Goal: Information Seeking & Learning: Find specific fact

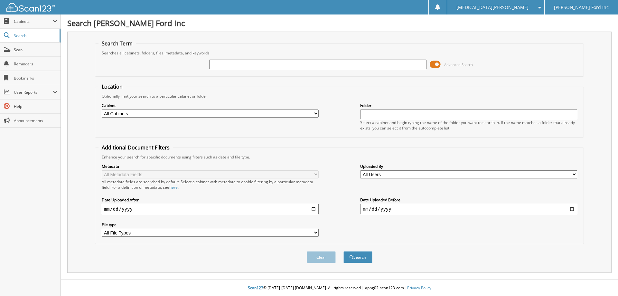
click at [234, 67] on input "text" at bounding box center [317, 65] width 217 height 10
type input "RLA86655"
click at [344, 251] on button "Search" at bounding box center [358, 257] width 29 height 12
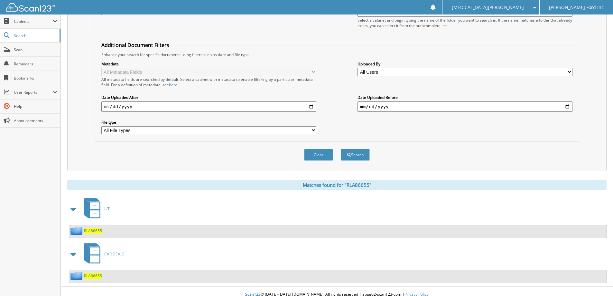
scroll to position [109, 0]
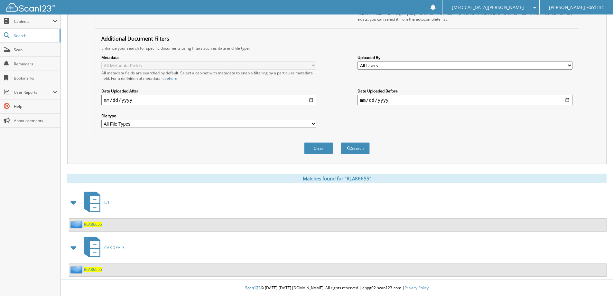
click at [95, 223] on span "RLA86655" at bounding box center [93, 224] width 18 height 5
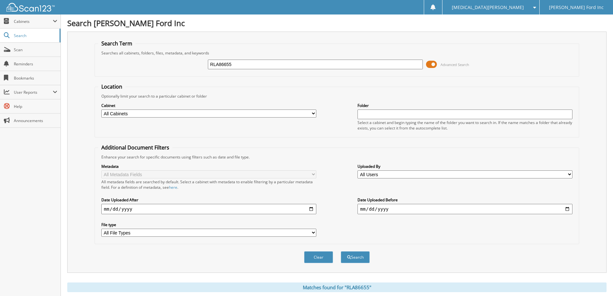
scroll to position [109, 0]
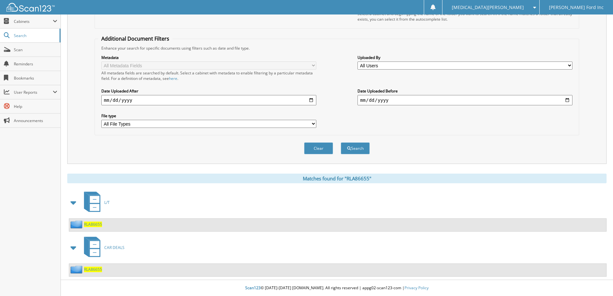
click at [95, 270] on span "RLA86655" at bounding box center [93, 269] width 18 height 5
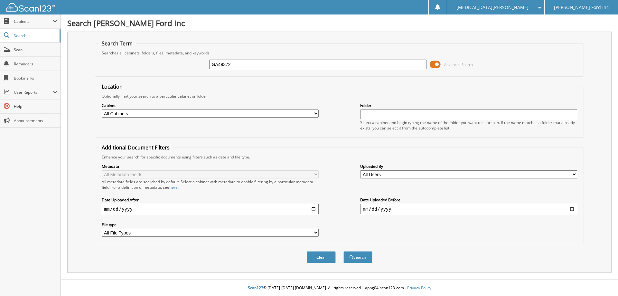
type input "GA49372"
click at [344, 251] on button "Search" at bounding box center [358, 257] width 29 height 12
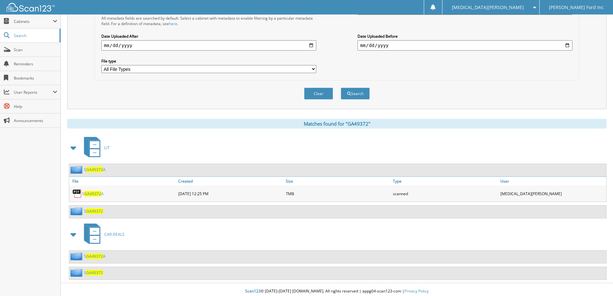
scroll to position [167, 0]
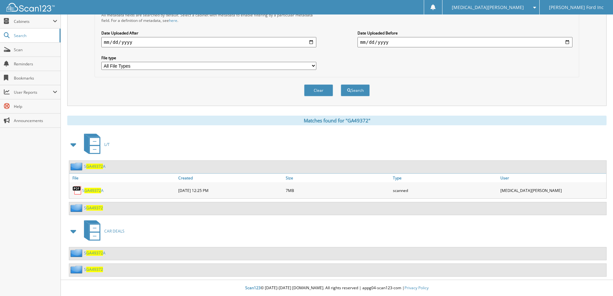
click at [96, 167] on span "GA49372" at bounding box center [94, 166] width 17 height 5
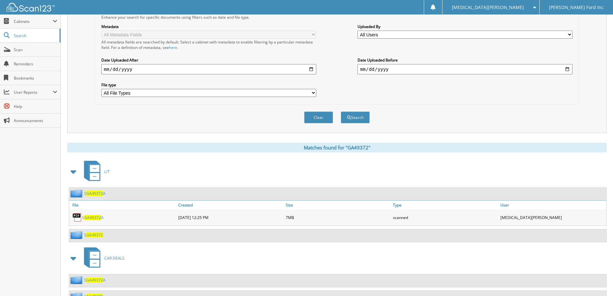
scroll to position [167, 0]
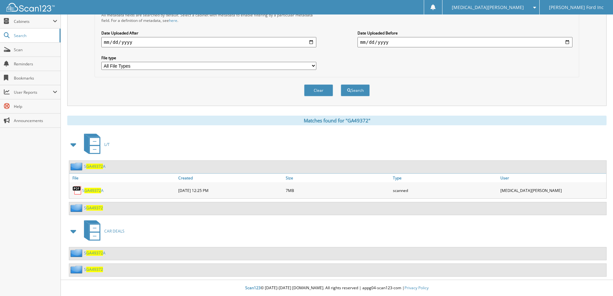
click at [93, 207] on span "GA49372" at bounding box center [94, 207] width 17 height 5
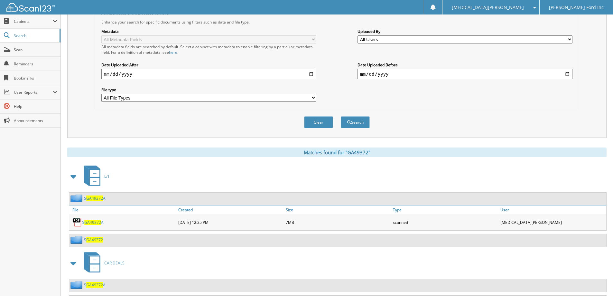
scroll to position [167, 0]
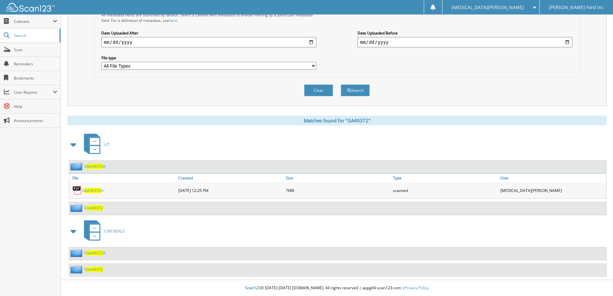
click at [100, 268] on span "GA49372" at bounding box center [94, 269] width 17 height 5
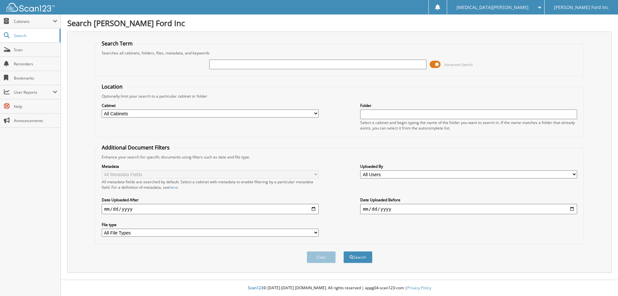
click at [236, 67] on input "text" at bounding box center [317, 65] width 217 height 10
type input "SGA49372"
click at [344, 251] on button "Search" at bounding box center [358, 257] width 29 height 12
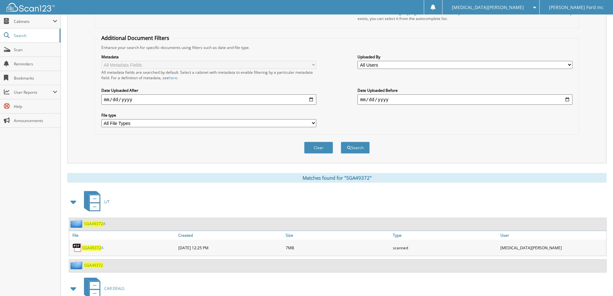
scroll to position [167, 0]
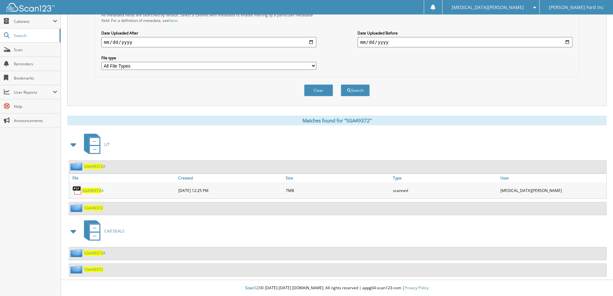
click at [93, 269] on span "SGA49372" at bounding box center [93, 269] width 19 height 5
